Goal: Complete application form

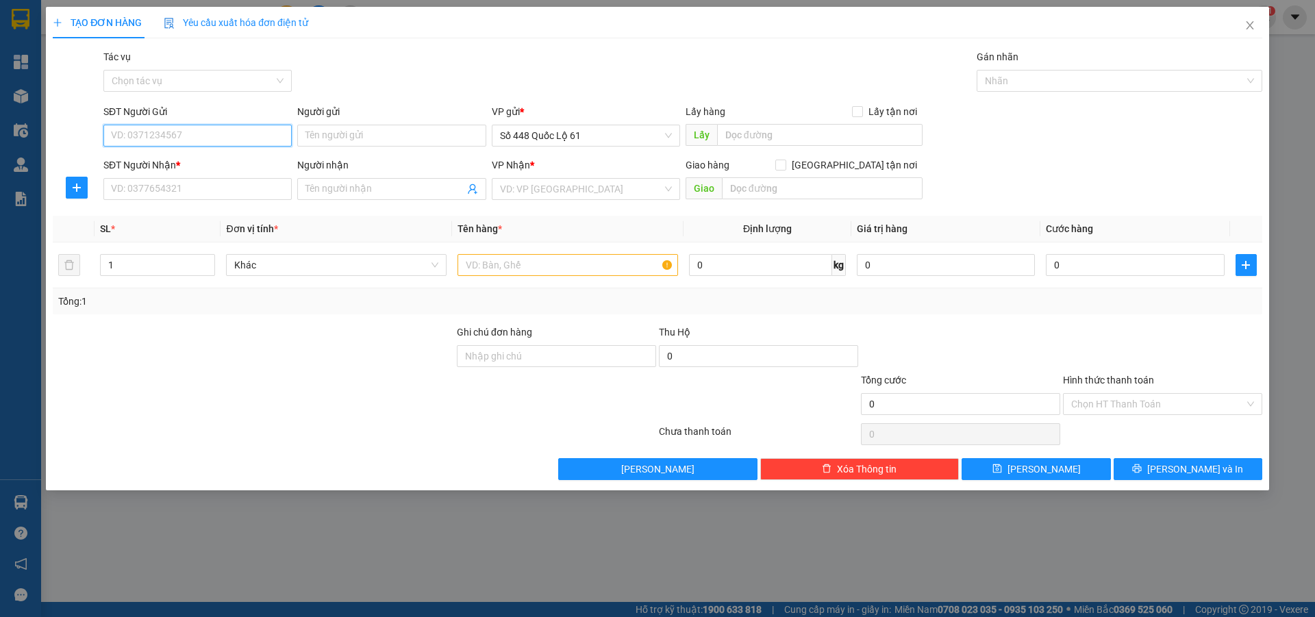
click at [203, 131] on input "SĐT Người Gửi" at bounding box center [197, 136] width 188 height 22
type input "0961266477"
click at [232, 190] on input "SĐT Người Nhận *" at bounding box center [197, 189] width 188 height 22
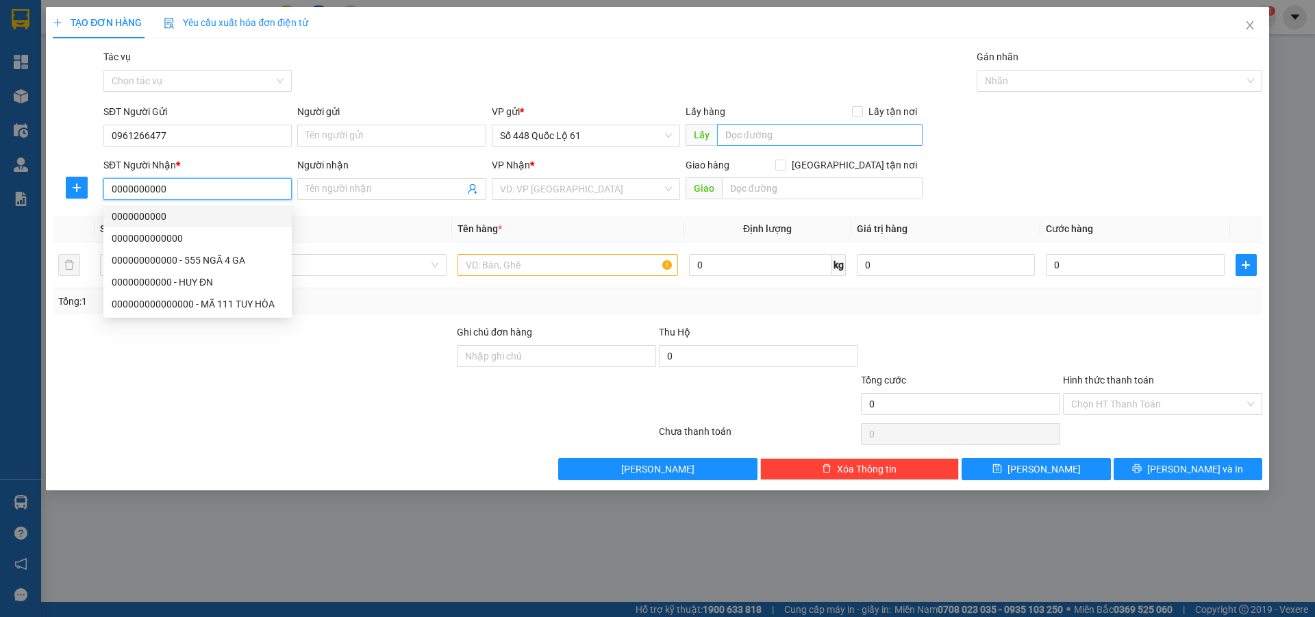
type input "0000000000"
click at [784, 130] on input "text" at bounding box center [820, 135] width 206 height 22
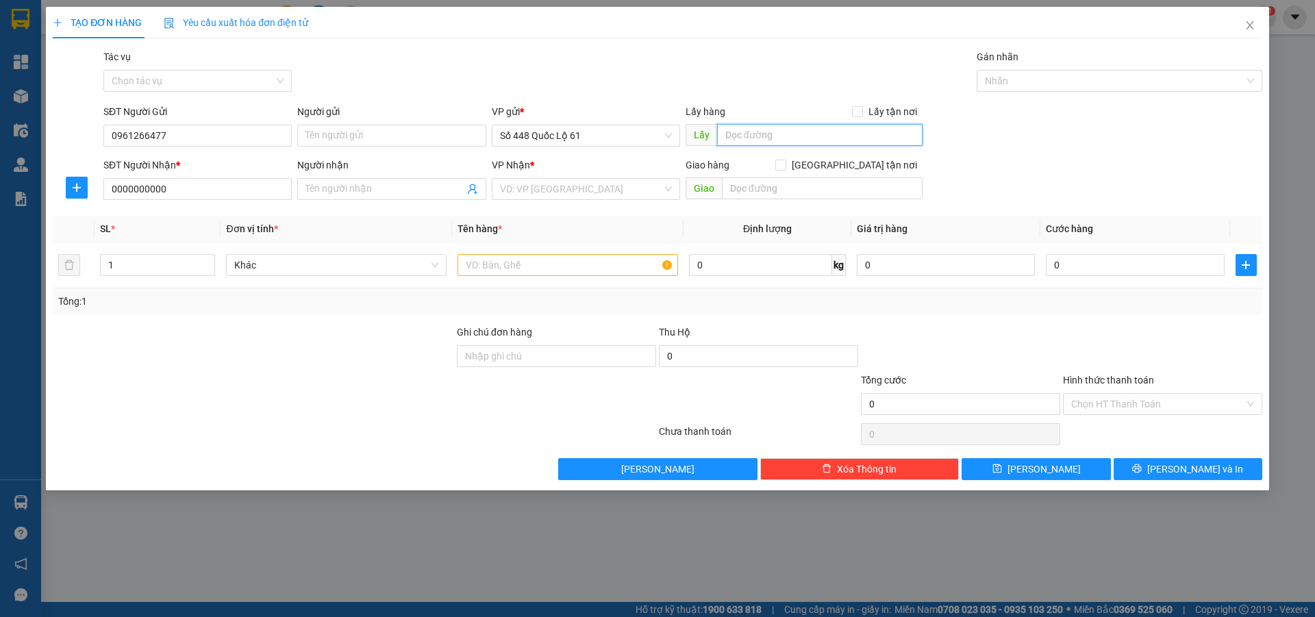
type input "C"
click at [663, 181] on div "VD: VP Sài Gòn" at bounding box center [586, 189] width 188 height 22
type input "VÀM CỐNG"
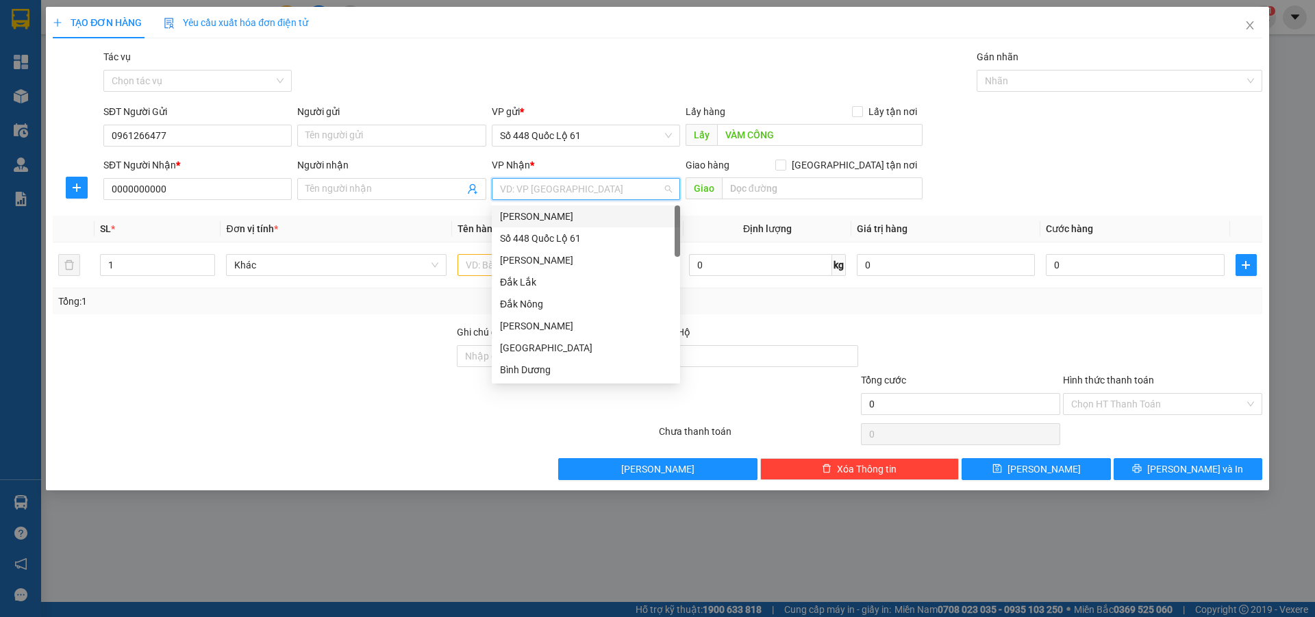
type input "B"
click at [539, 327] on div "Bình Định" at bounding box center [586, 326] width 172 height 15
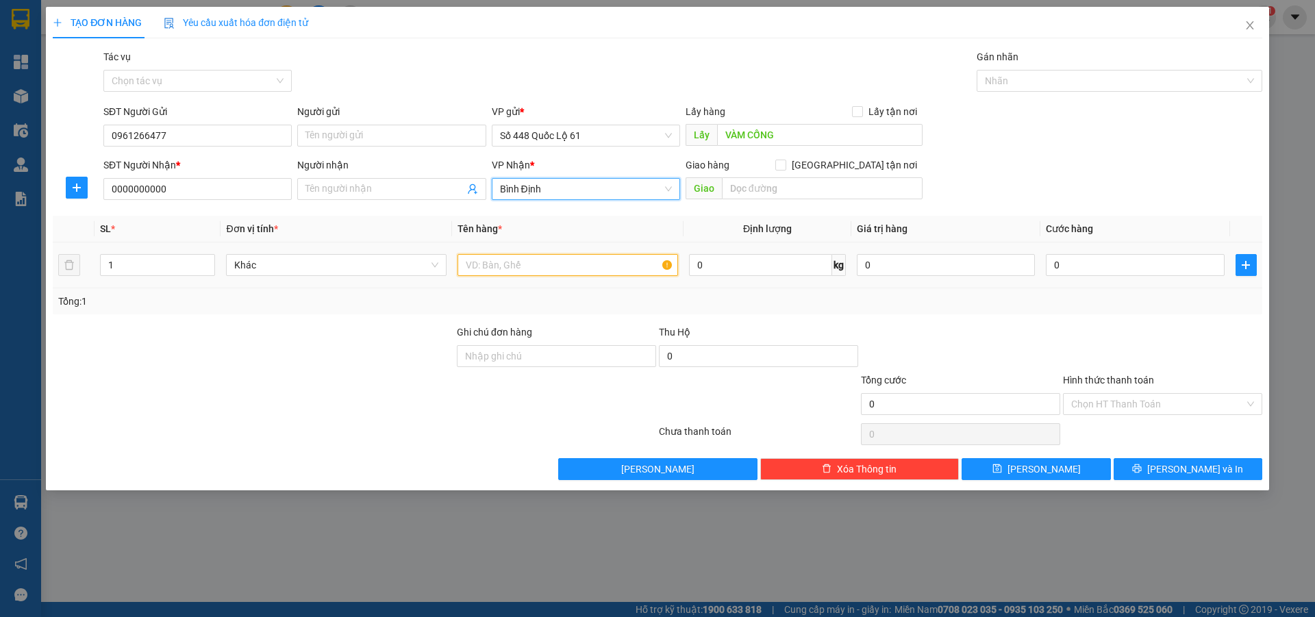
click at [535, 269] on input "text" at bounding box center [568, 265] width 221 height 22
type input "XE MÁY"
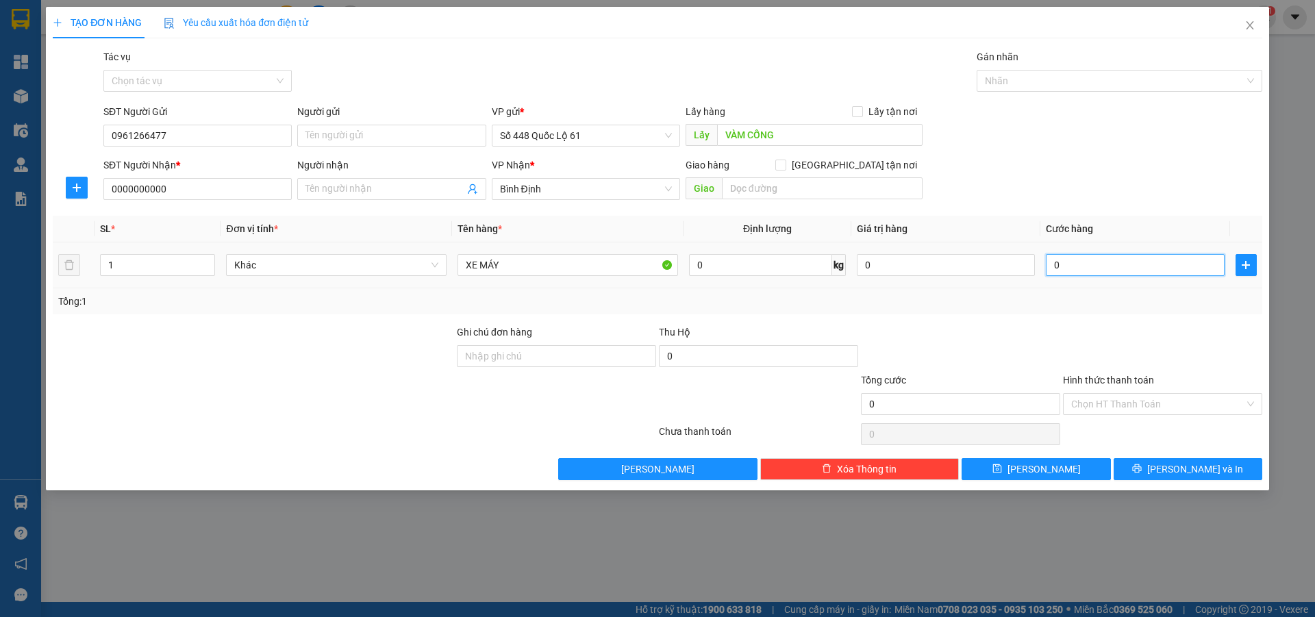
type input "1"
type input "1.000"
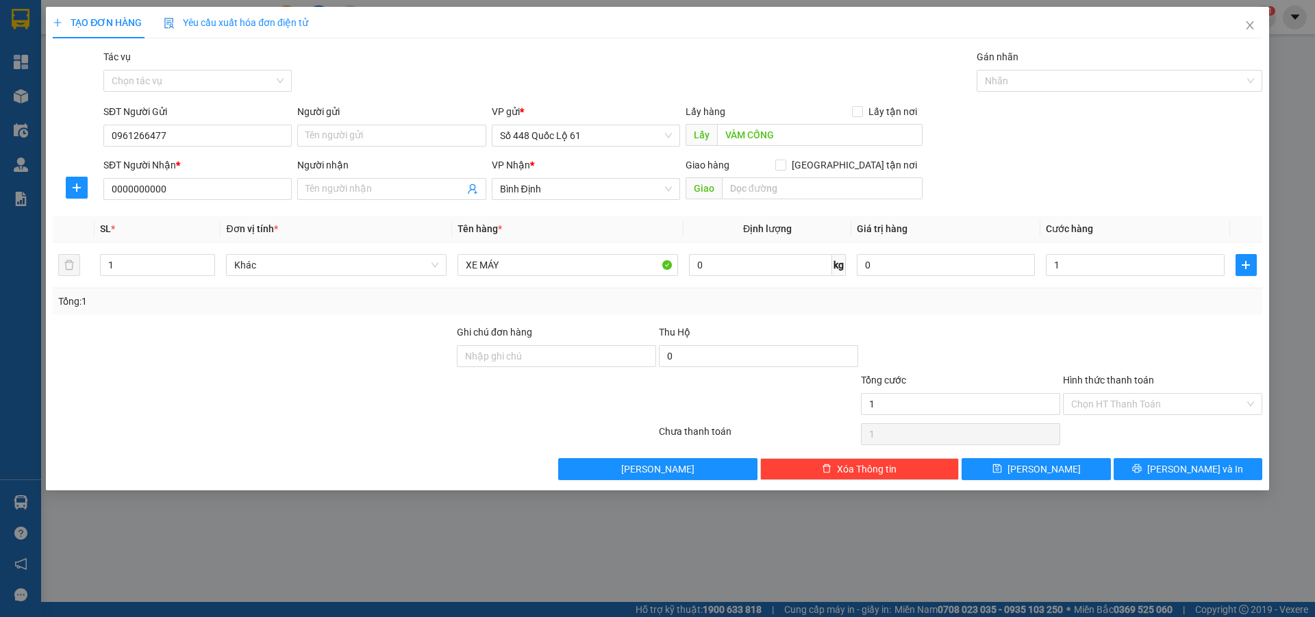
type input "1.000"
click at [1115, 291] on div "Tổng: 1" at bounding box center [658, 301] width 1210 height 26
click at [1054, 468] on button "Lưu" at bounding box center [1036, 469] width 149 height 22
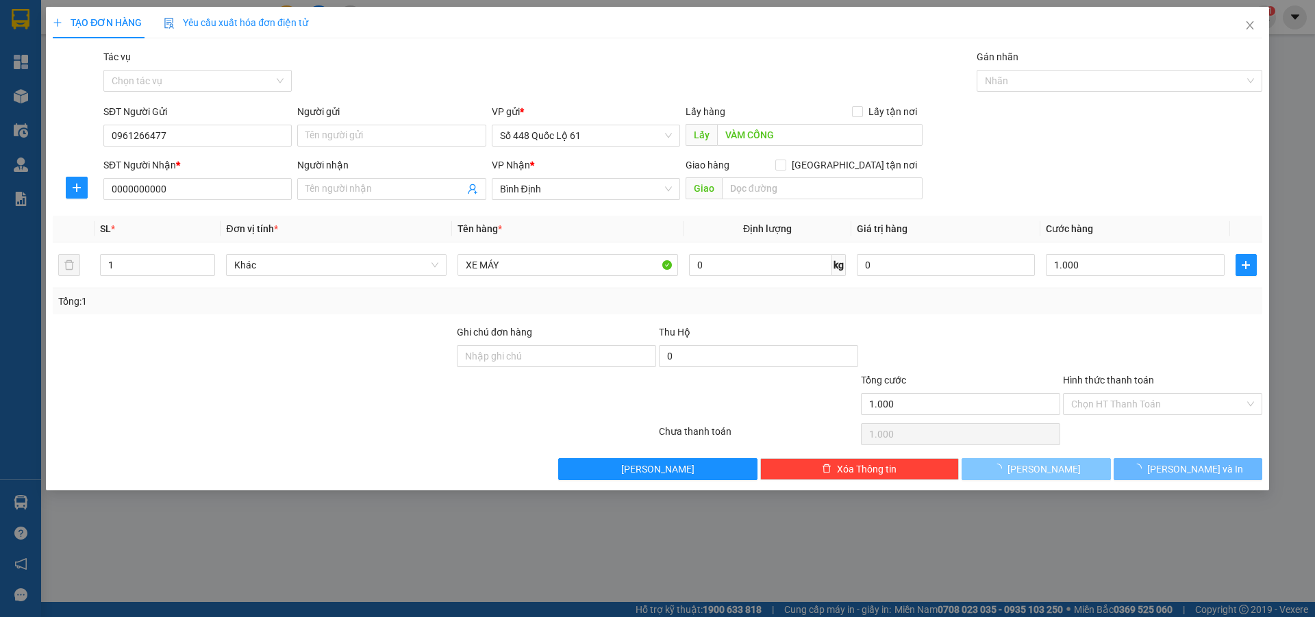
type input "0"
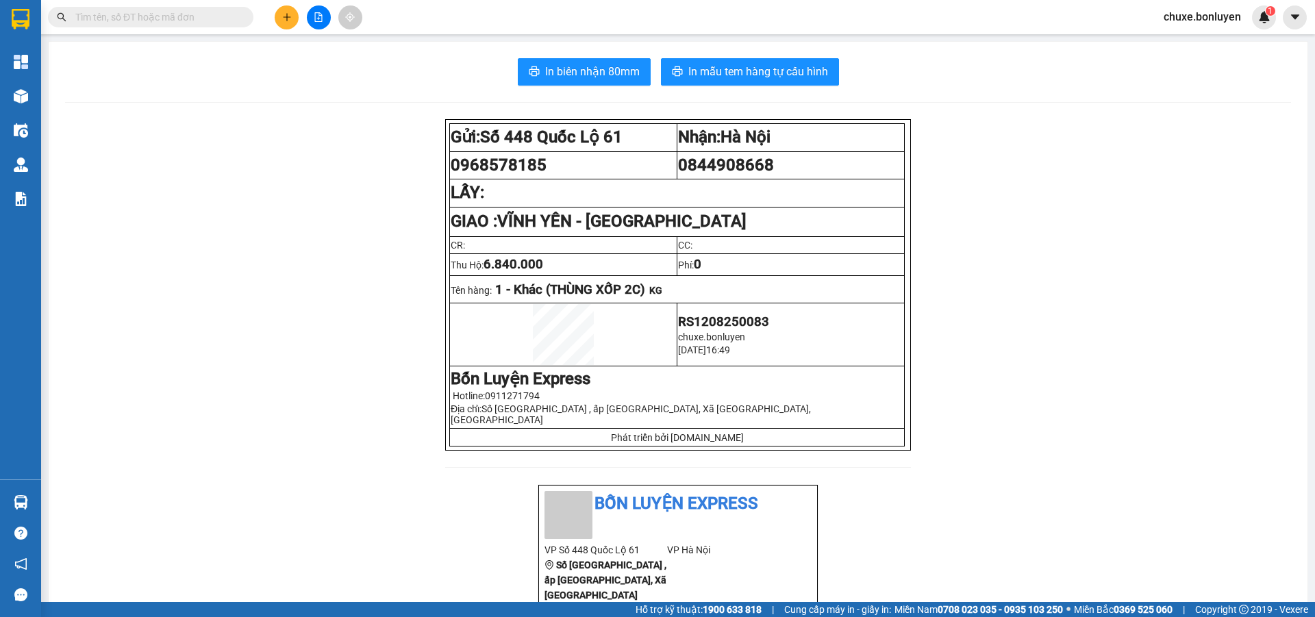
click at [143, 20] on input "text" at bounding box center [156, 17] width 162 height 15
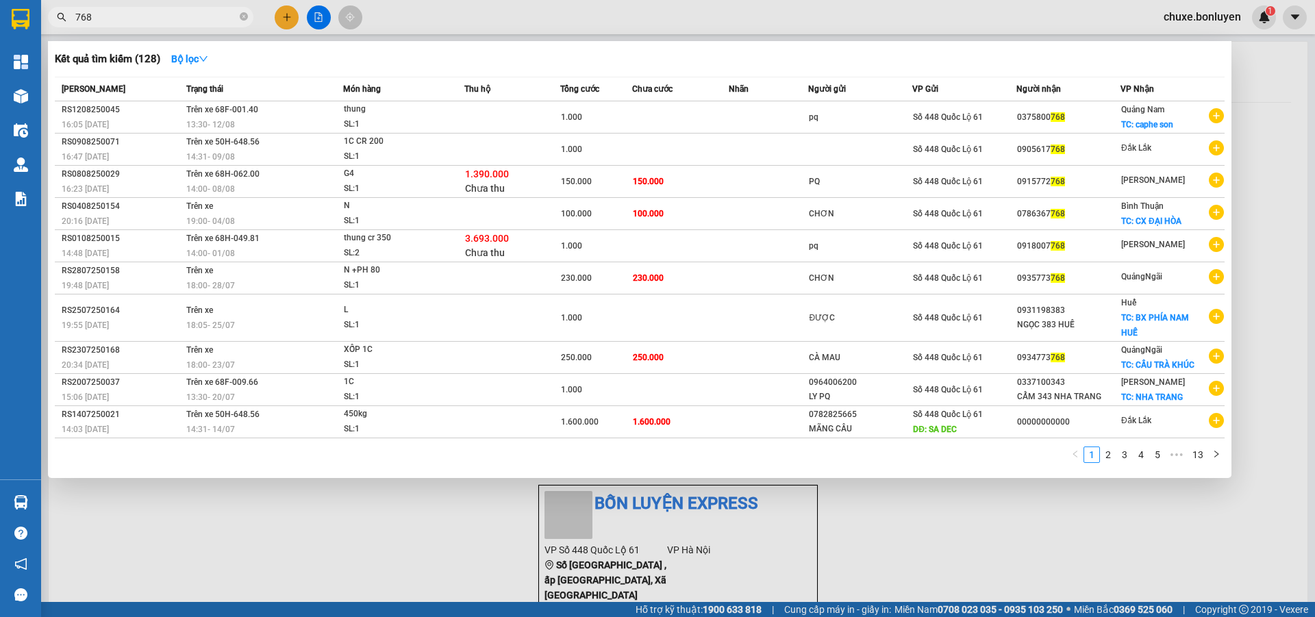
type input "768"
